Goal: Transaction & Acquisition: Purchase product/service

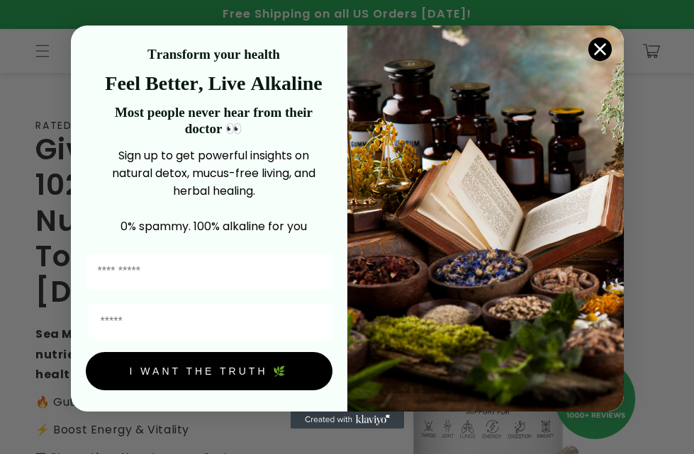
click at [74, 47] on circle "Close dialog" at bounding box center [598, 49] width 23 height 23
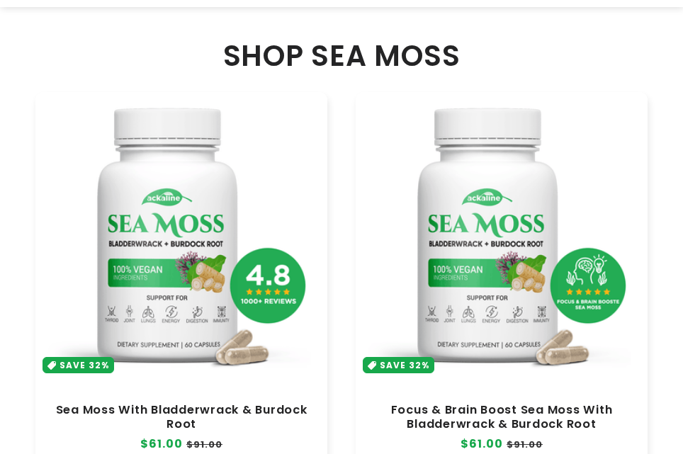
scroll to position [779, 0]
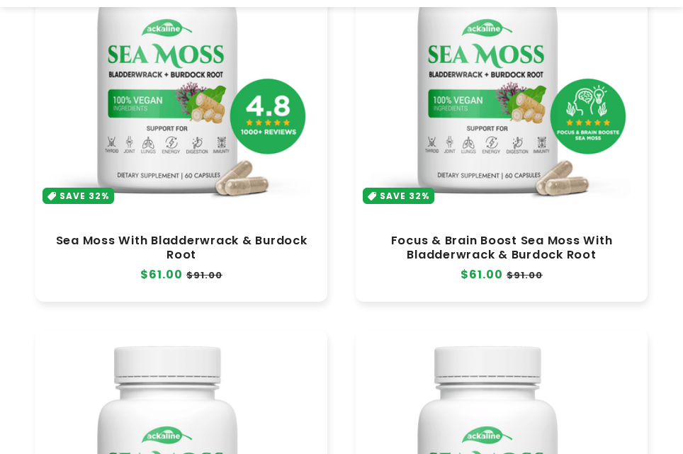
click at [74, 105] on link "Focus & Brain Boost Sea Moss With Bladderwrack & Burdock Root" at bounding box center [502, 248] width 264 height 28
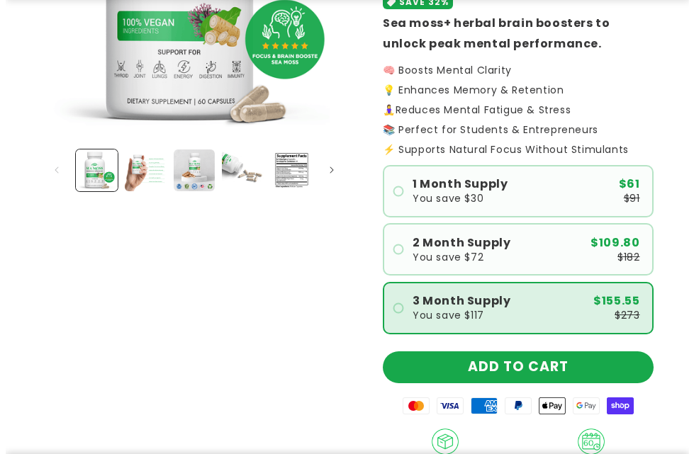
scroll to position [283, 0]
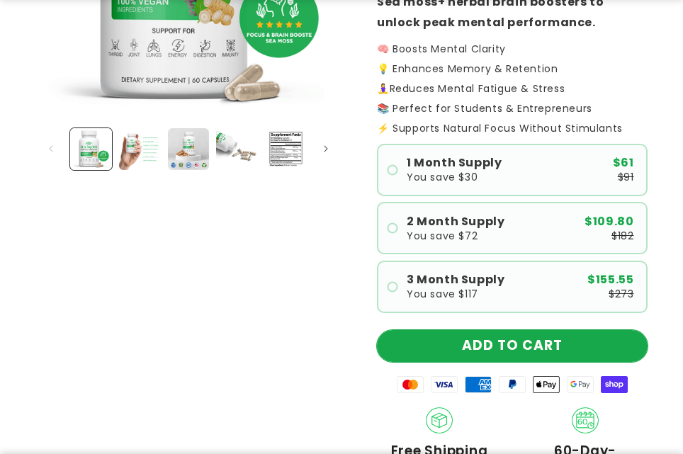
click at [560, 347] on button "ADD TO CART" at bounding box center [512, 346] width 271 height 32
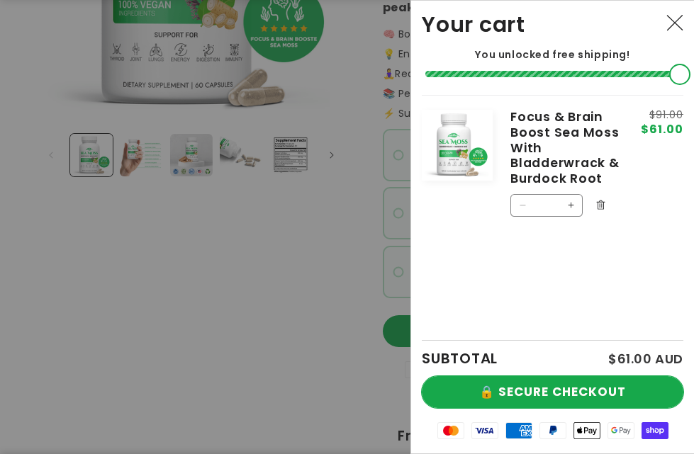
click at [582, 376] on button "🔒 SECURE CHECKOUT" at bounding box center [551, 392] width 261 height 32
